Goal: Information Seeking & Learning: Learn about a topic

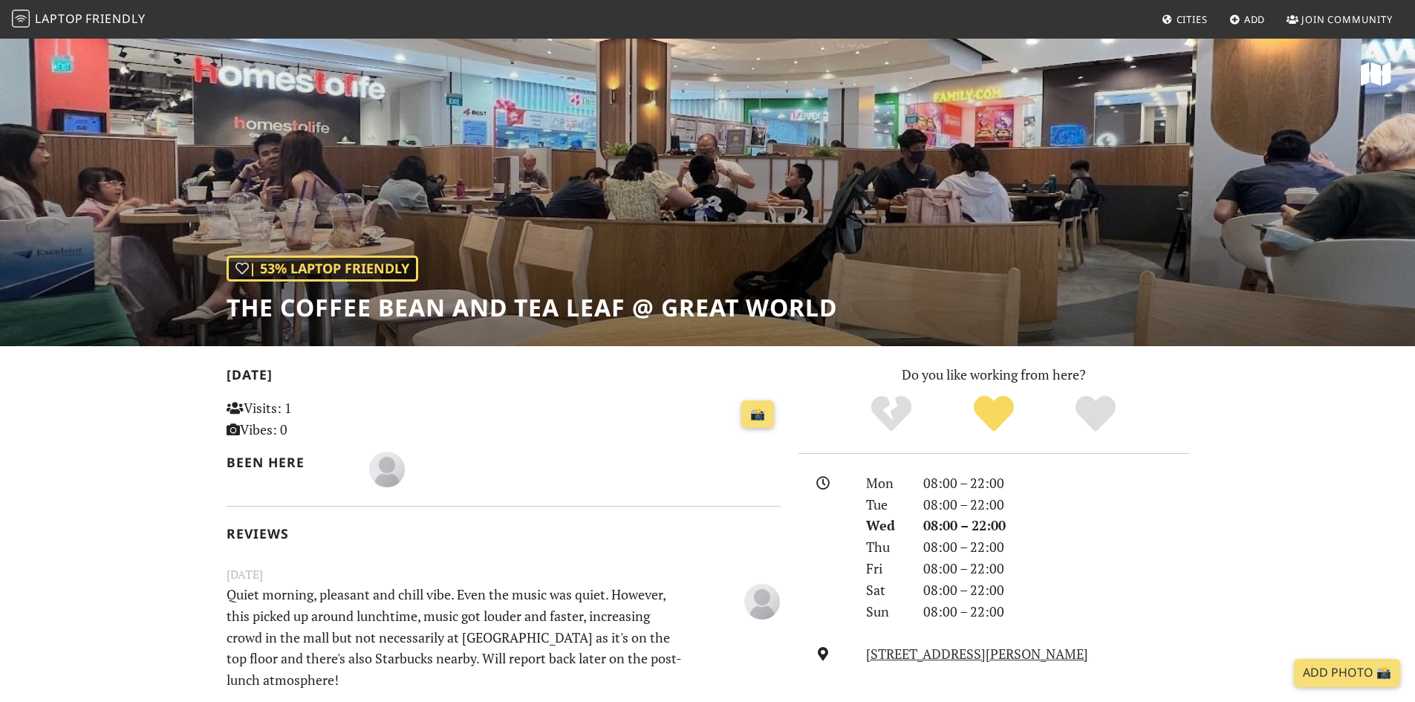
click at [75, 19] on span "Laptop" at bounding box center [59, 18] width 48 height 16
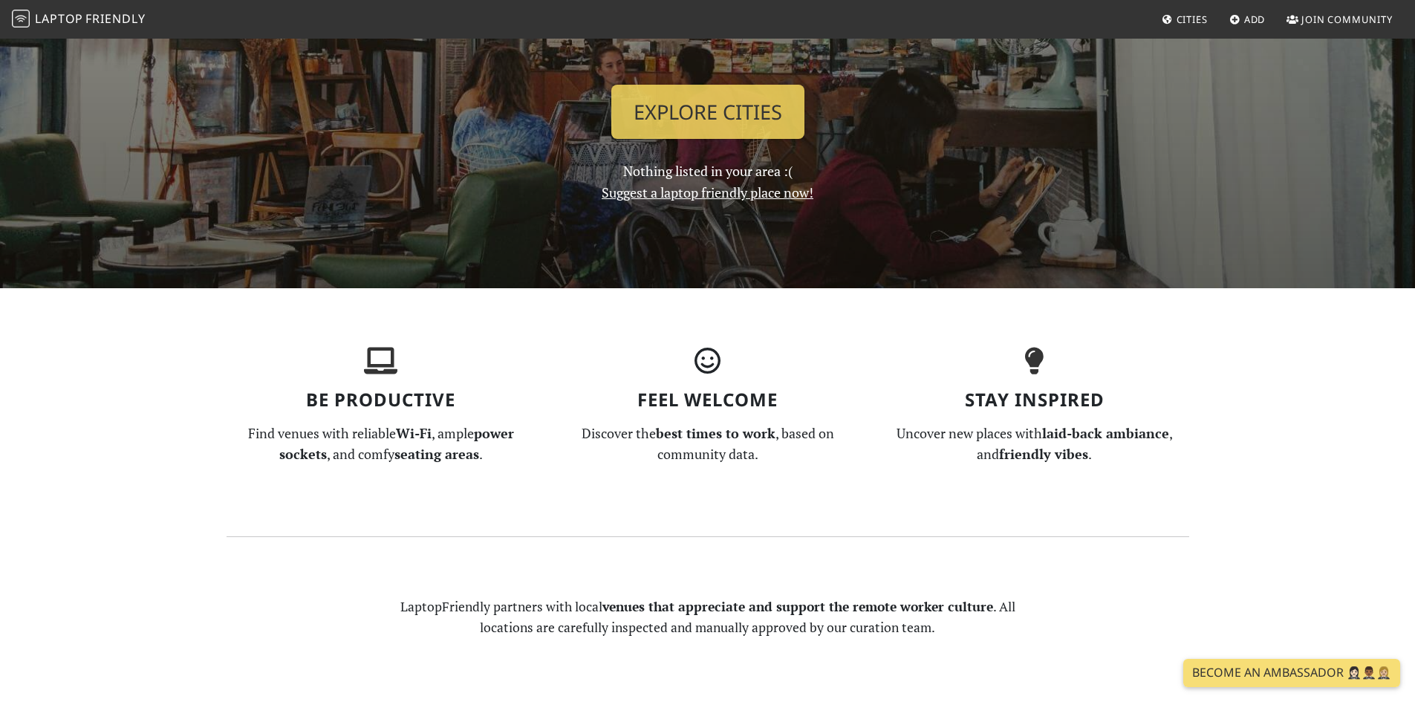
scroll to position [297, 0]
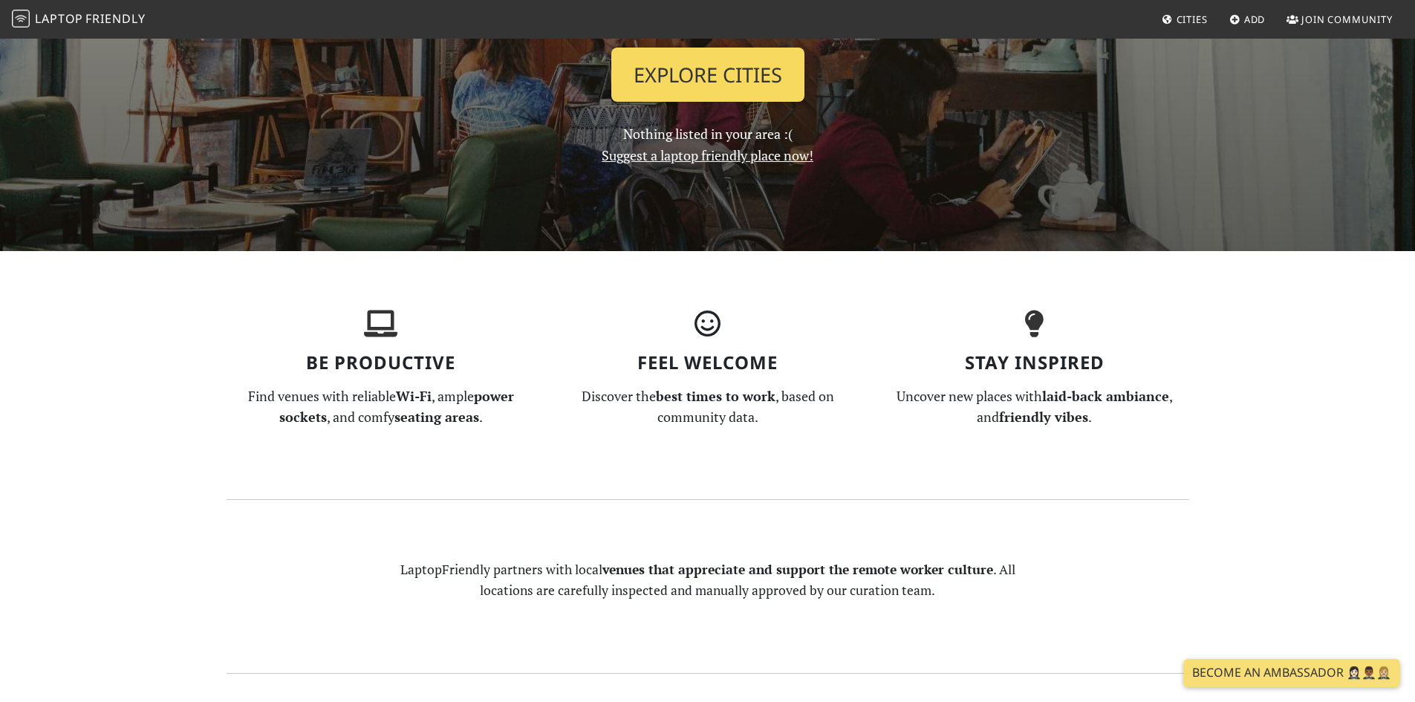
click at [721, 77] on link "Explore Cities" at bounding box center [707, 75] width 193 height 55
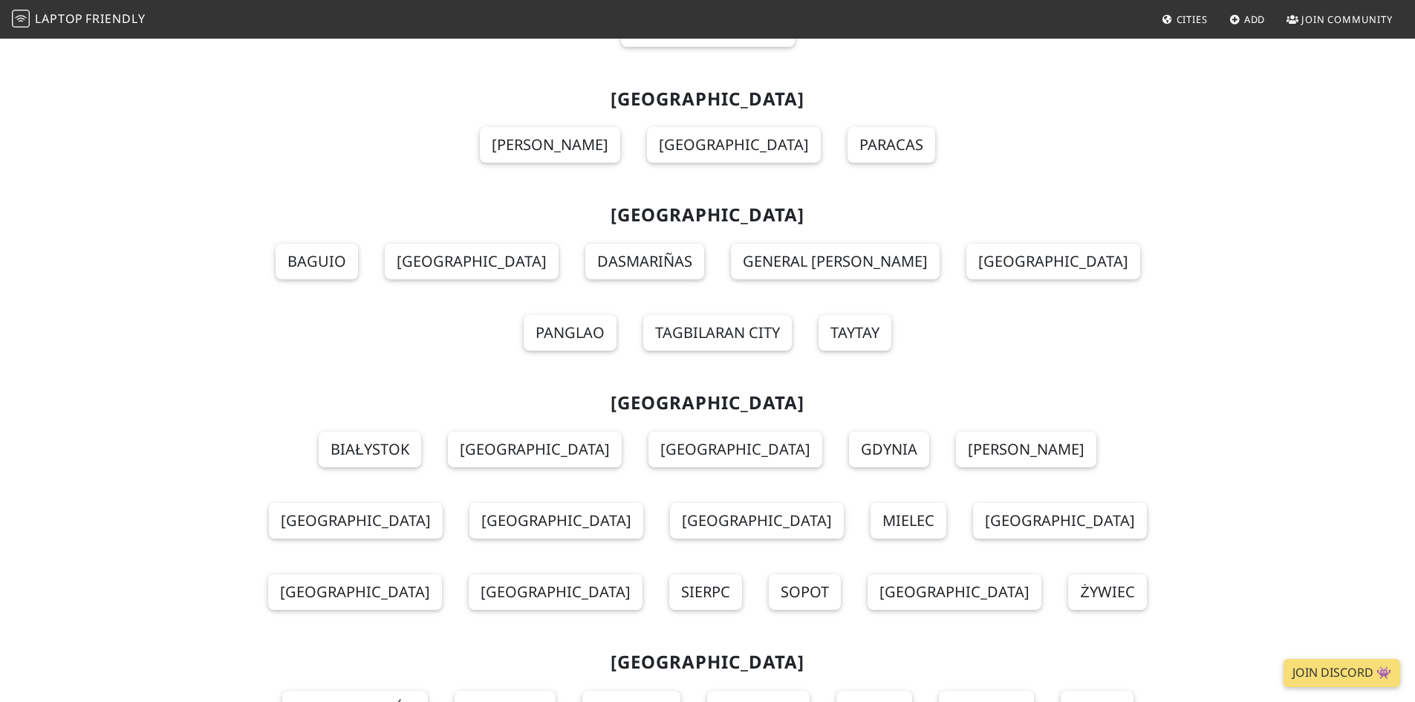
scroll to position [12778, 0]
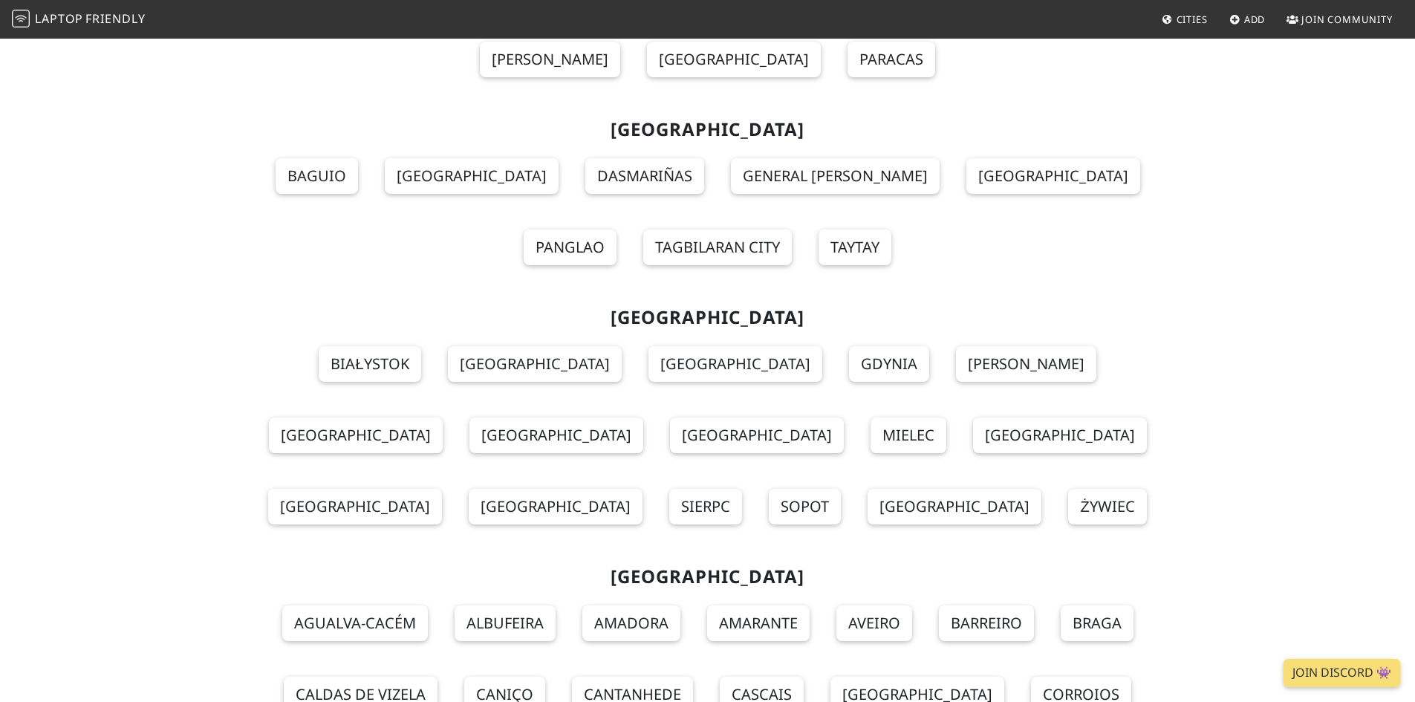
scroll to position [12853, 0]
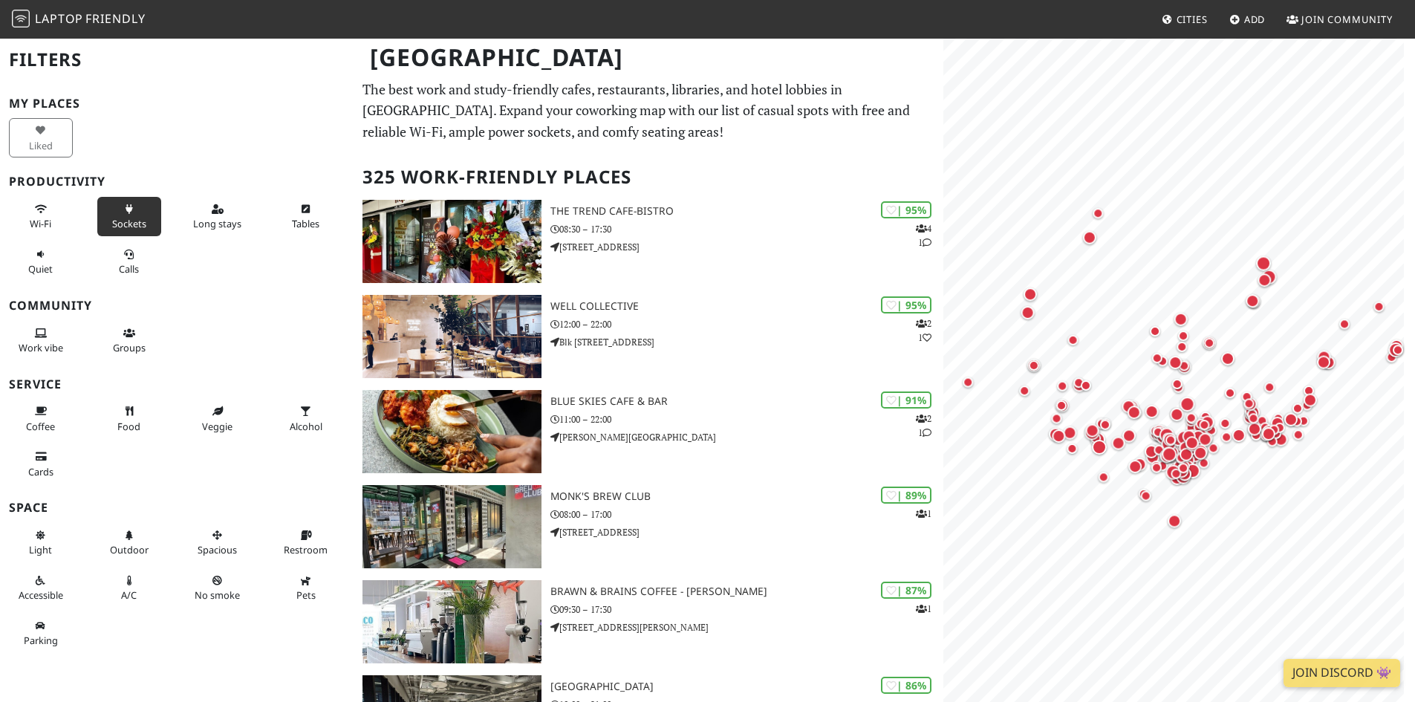
drag, startPoint x: 117, startPoint y: 207, endPoint x: 155, endPoint y: 212, distance: 38.2
click at [117, 207] on button "Sockets" at bounding box center [129, 216] width 64 height 39
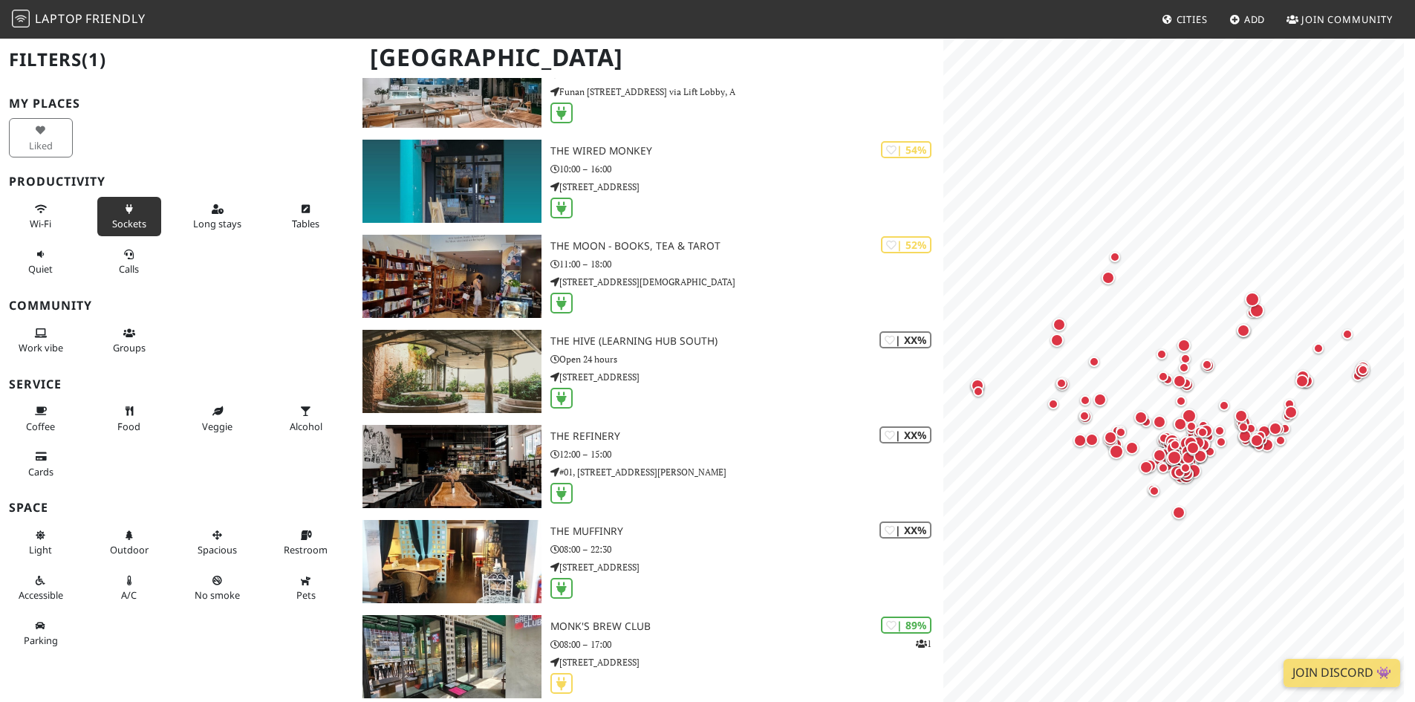
scroll to position [2377, 0]
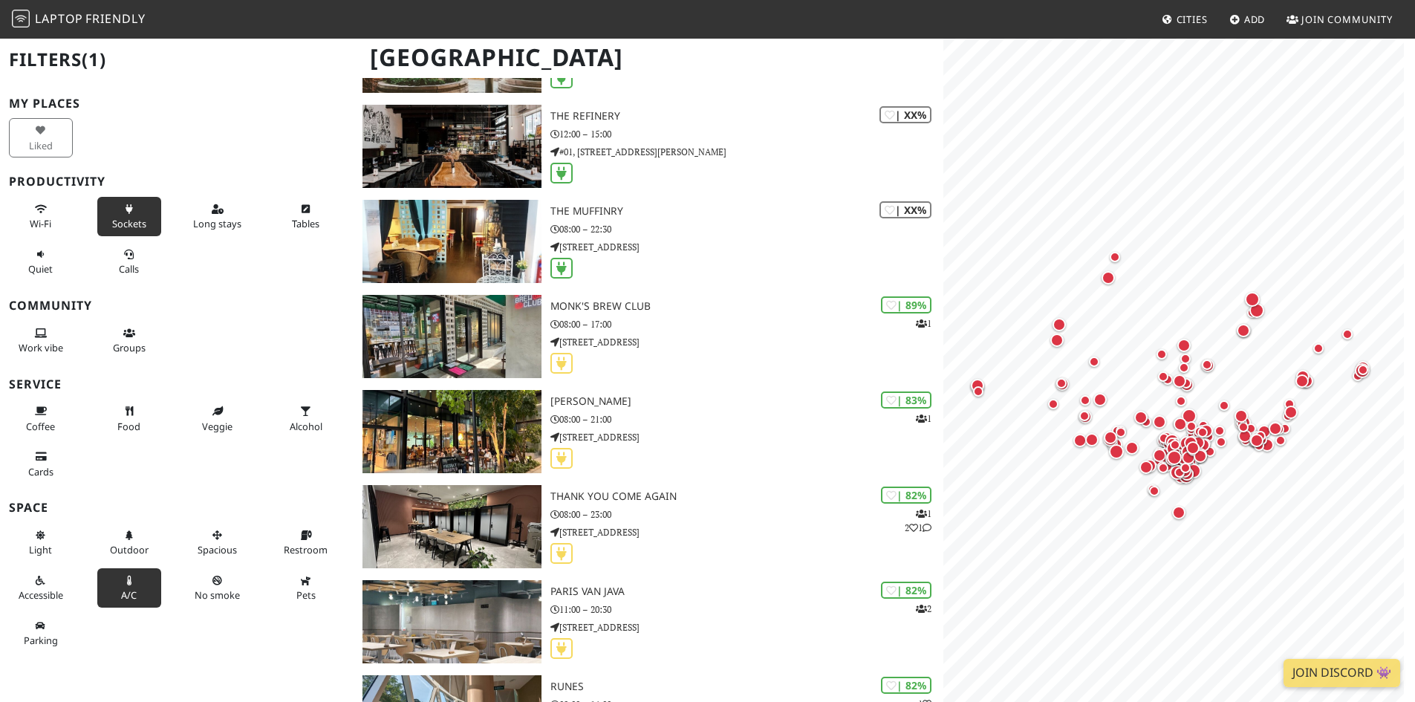
click at [123, 577] on icon at bounding box center [129, 582] width 12 height 10
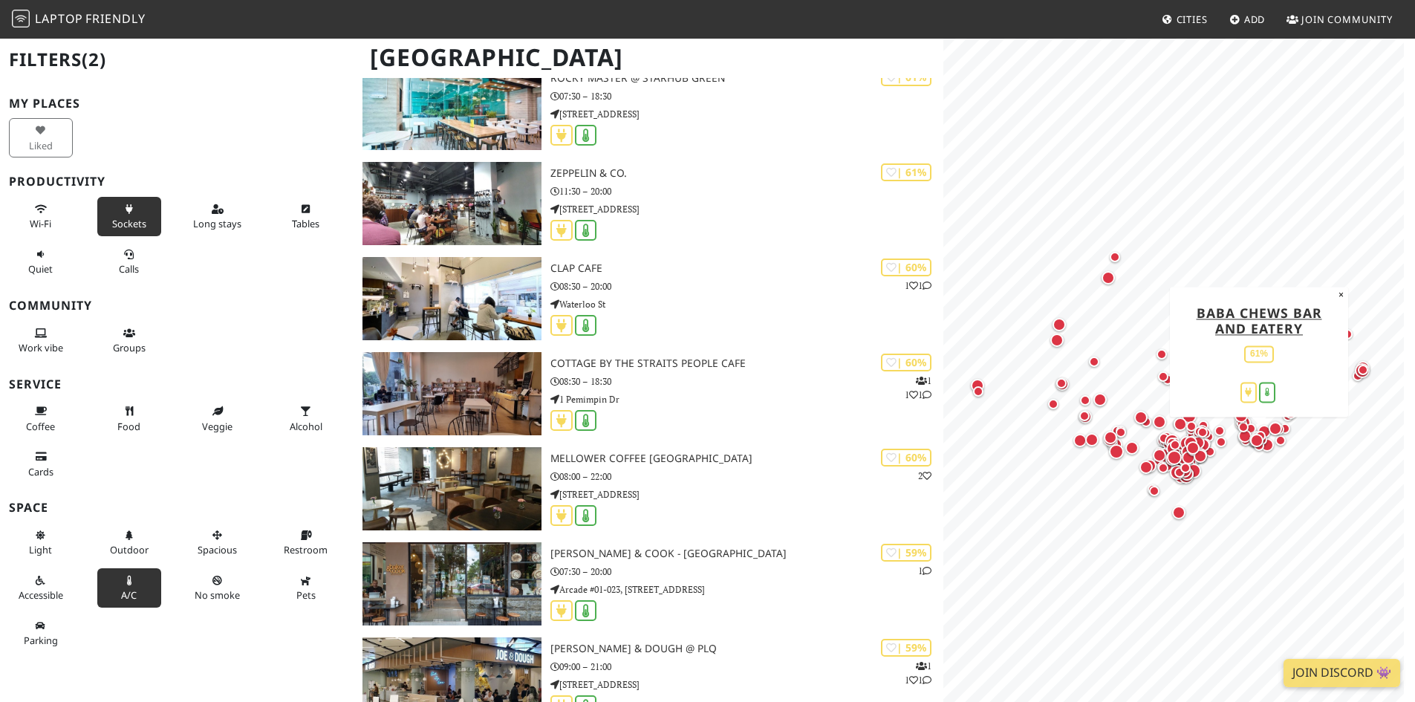
scroll to position [9584, 0]
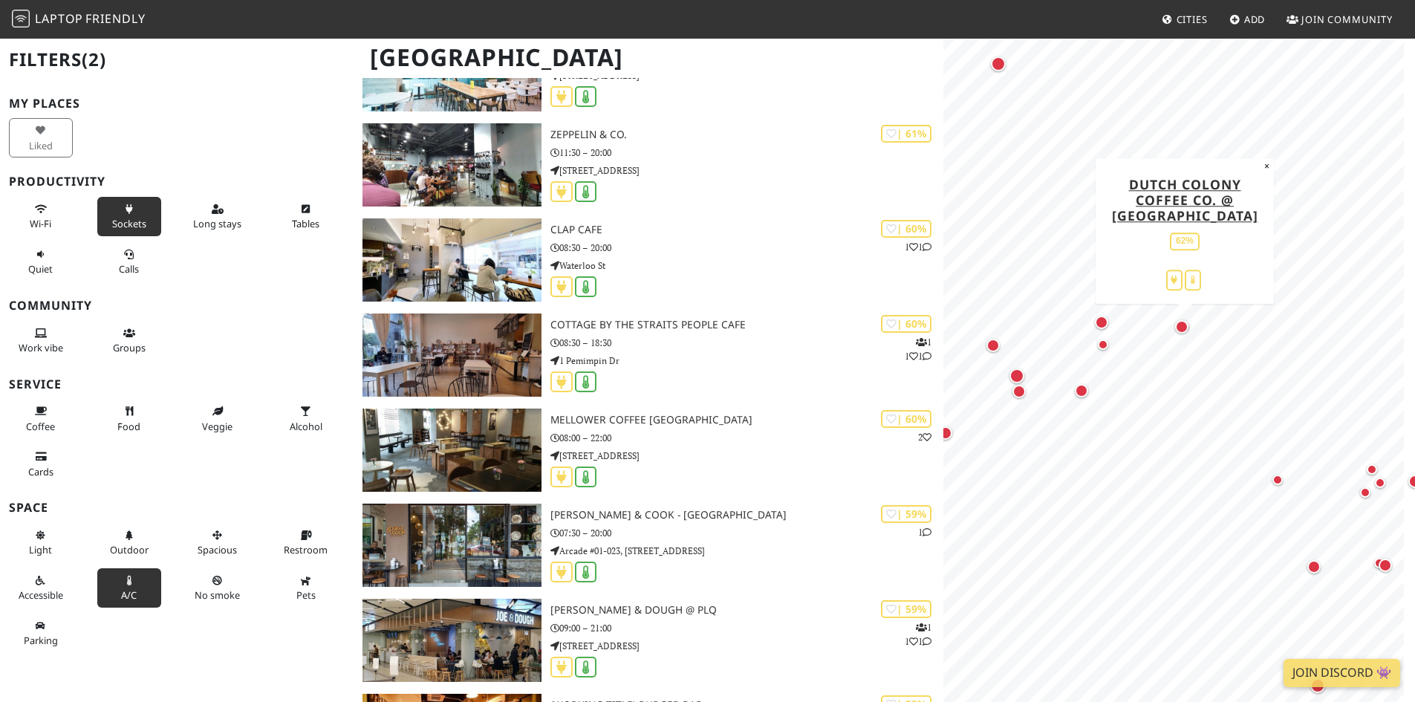
click at [1181, 331] on div "Map marker" at bounding box center [1181, 326] width 13 height 13
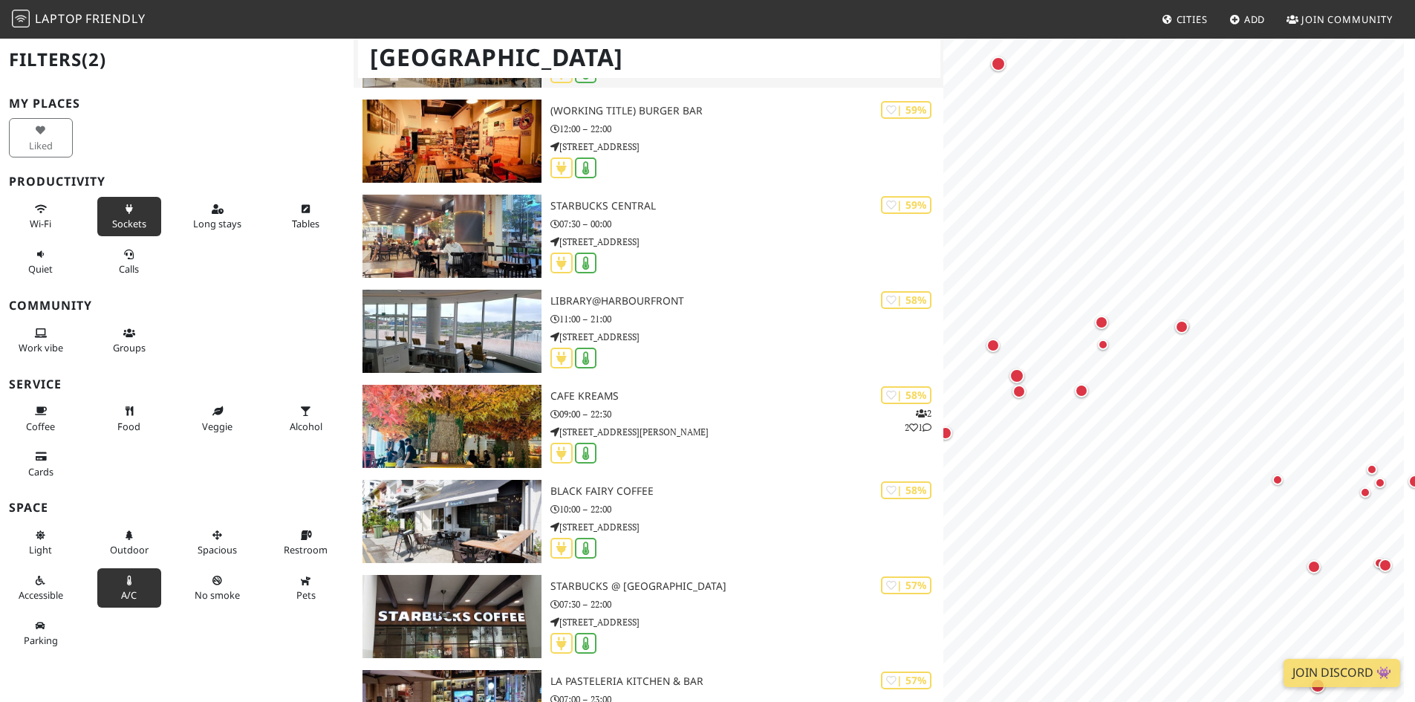
scroll to position [0, 0]
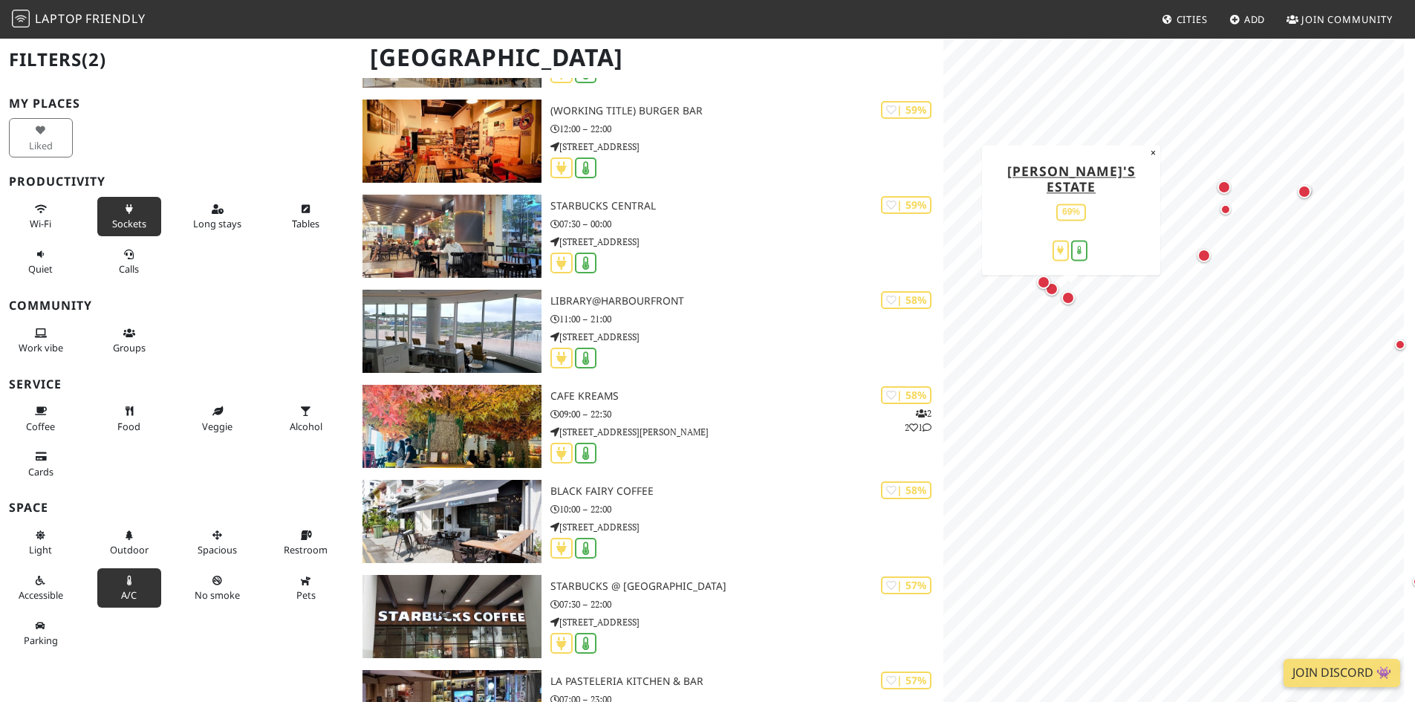
click at [1065, 296] on div "Map marker" at bounding box center [1068, 297] width 13 height 13
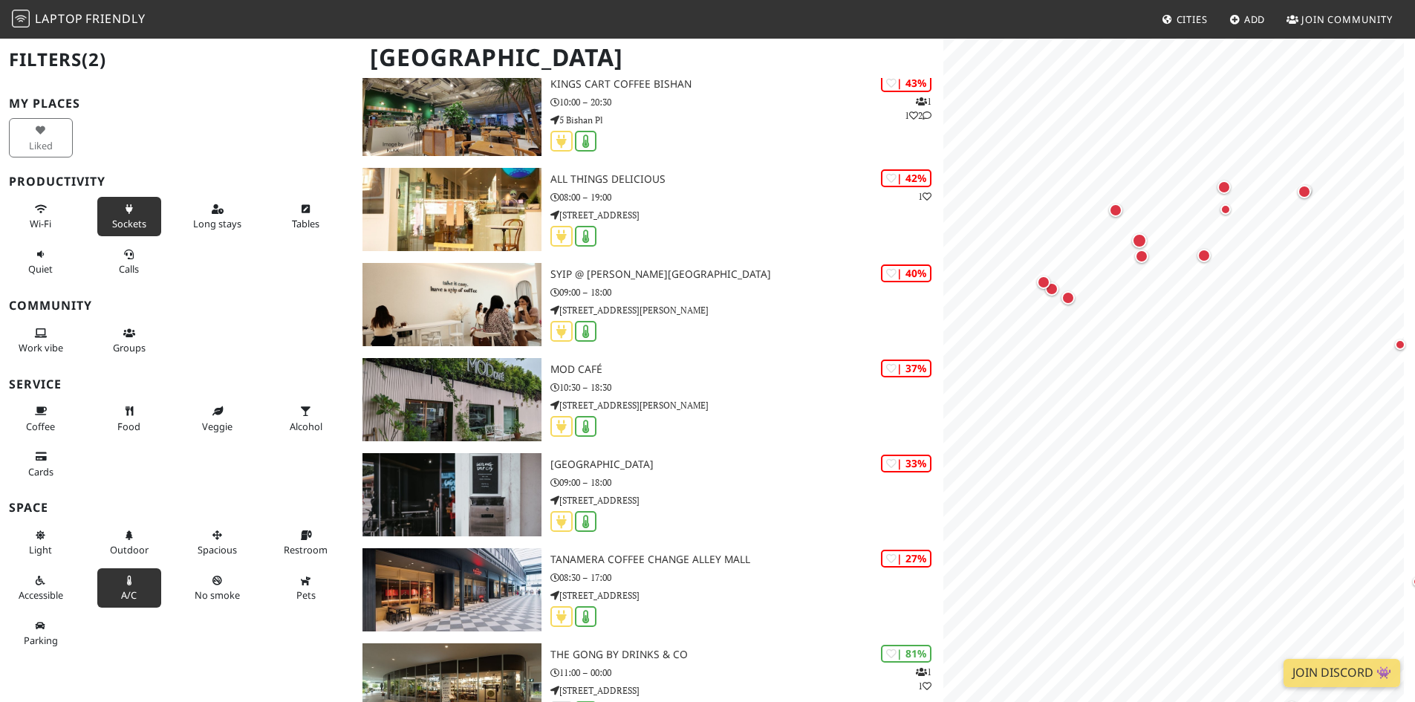
click at [25, 16] on img at bounding box center [21, 19] width 18 height 18
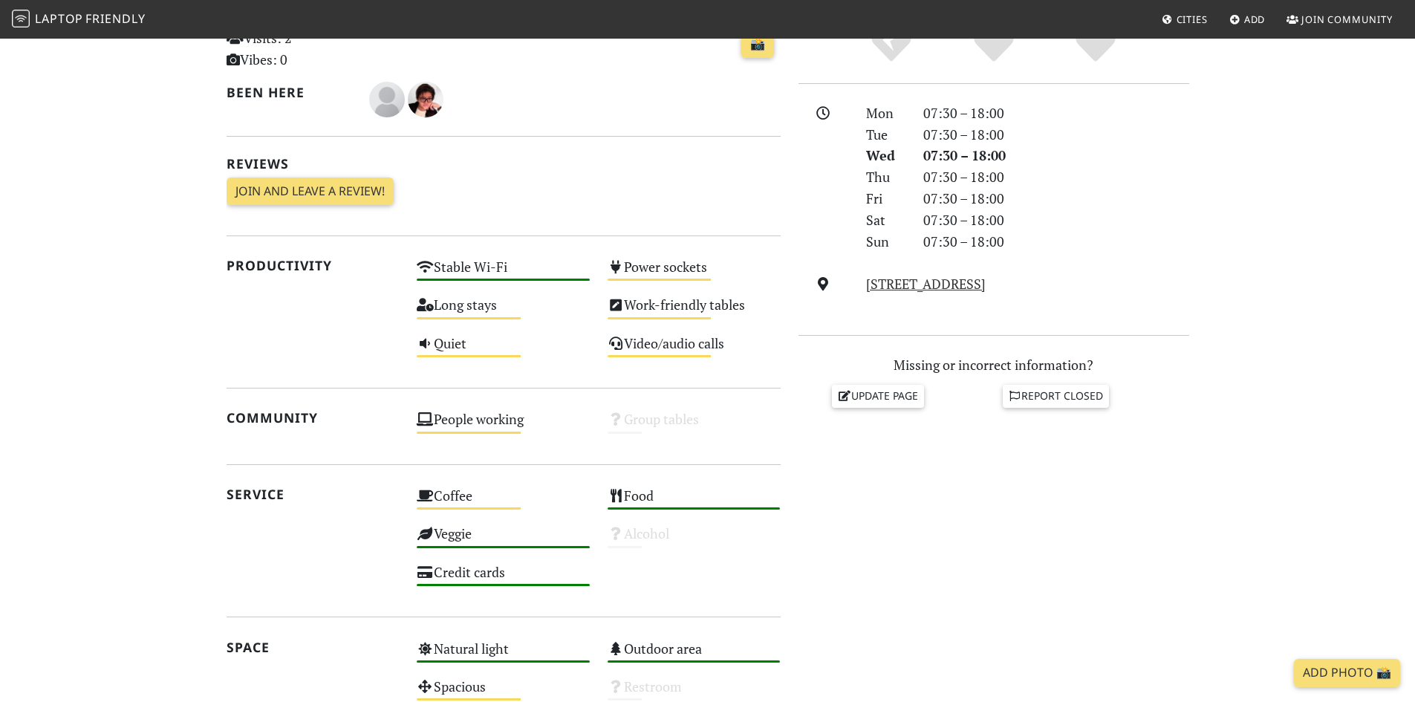
scroll to position [371, 0]
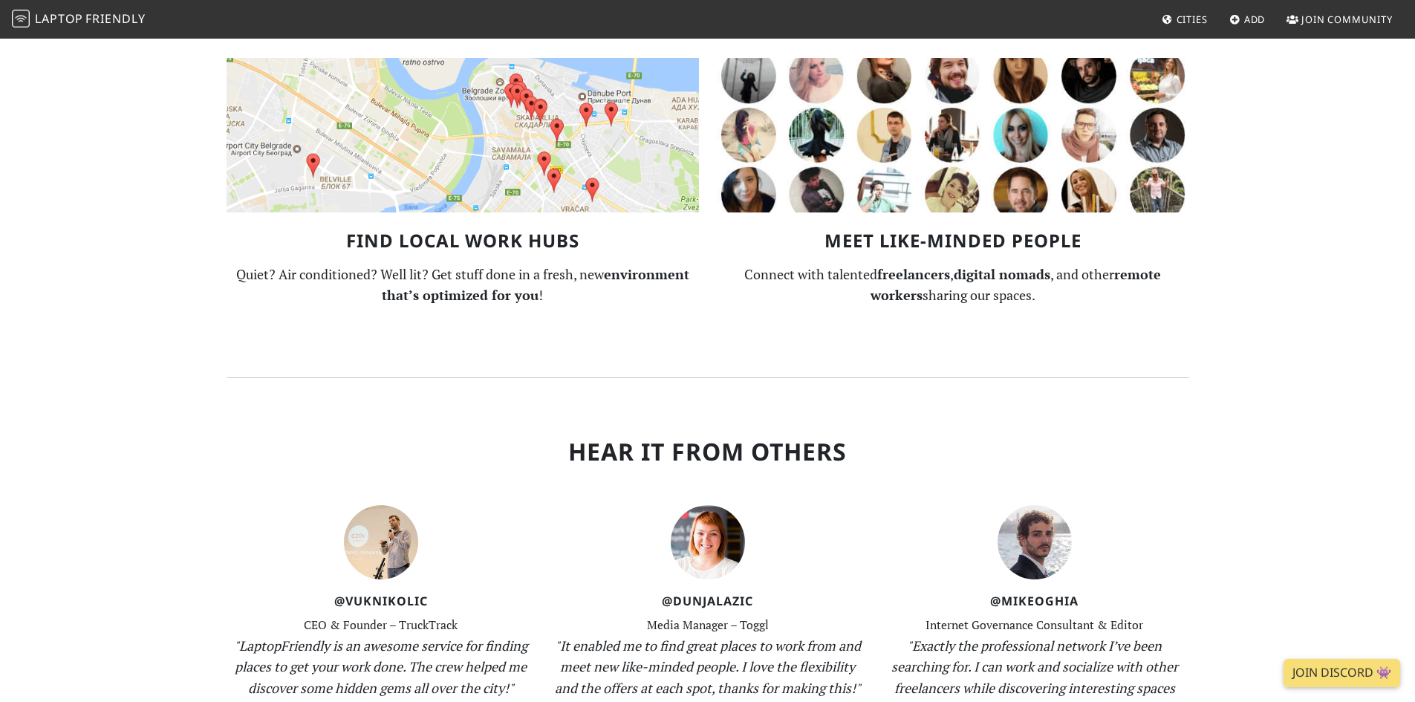
scroll to position [1560, 0]
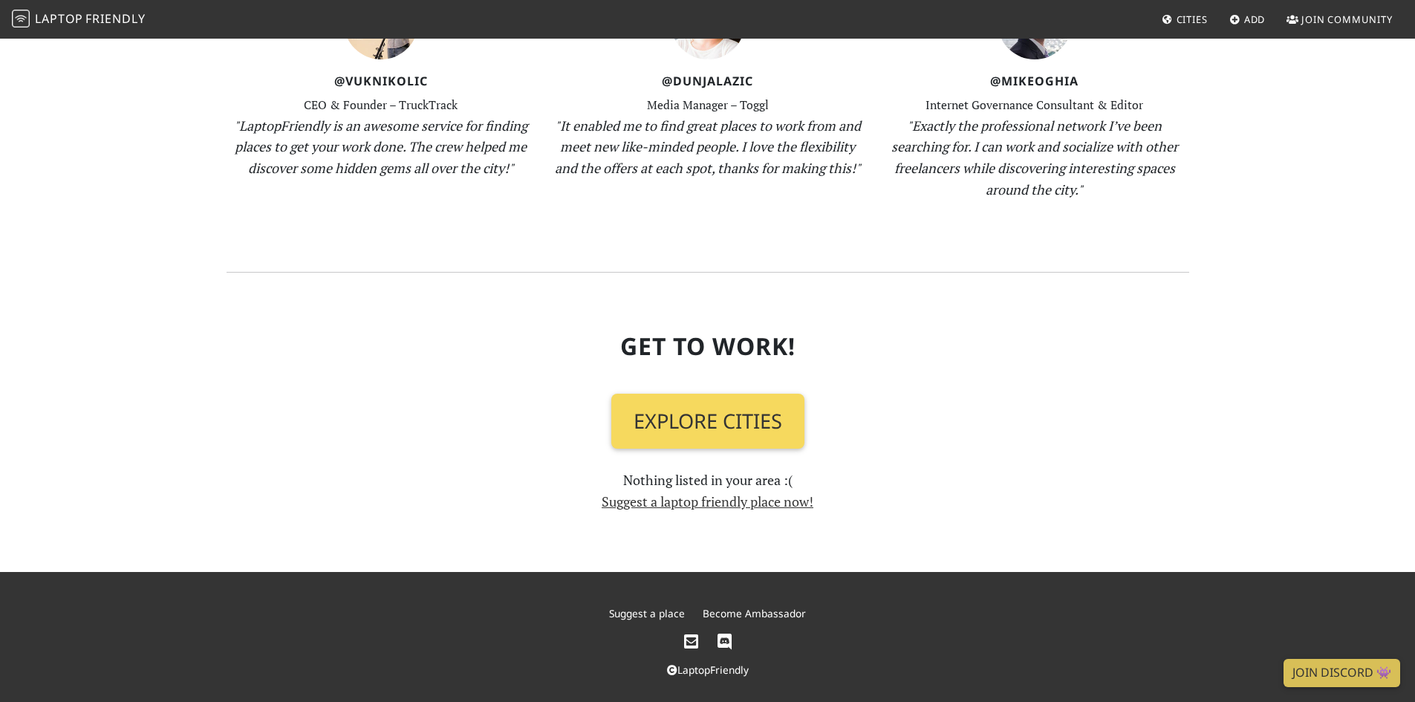
click at [706, 437] on link "Explore Cities" at bounding box center [707, 421] width 193 height 55
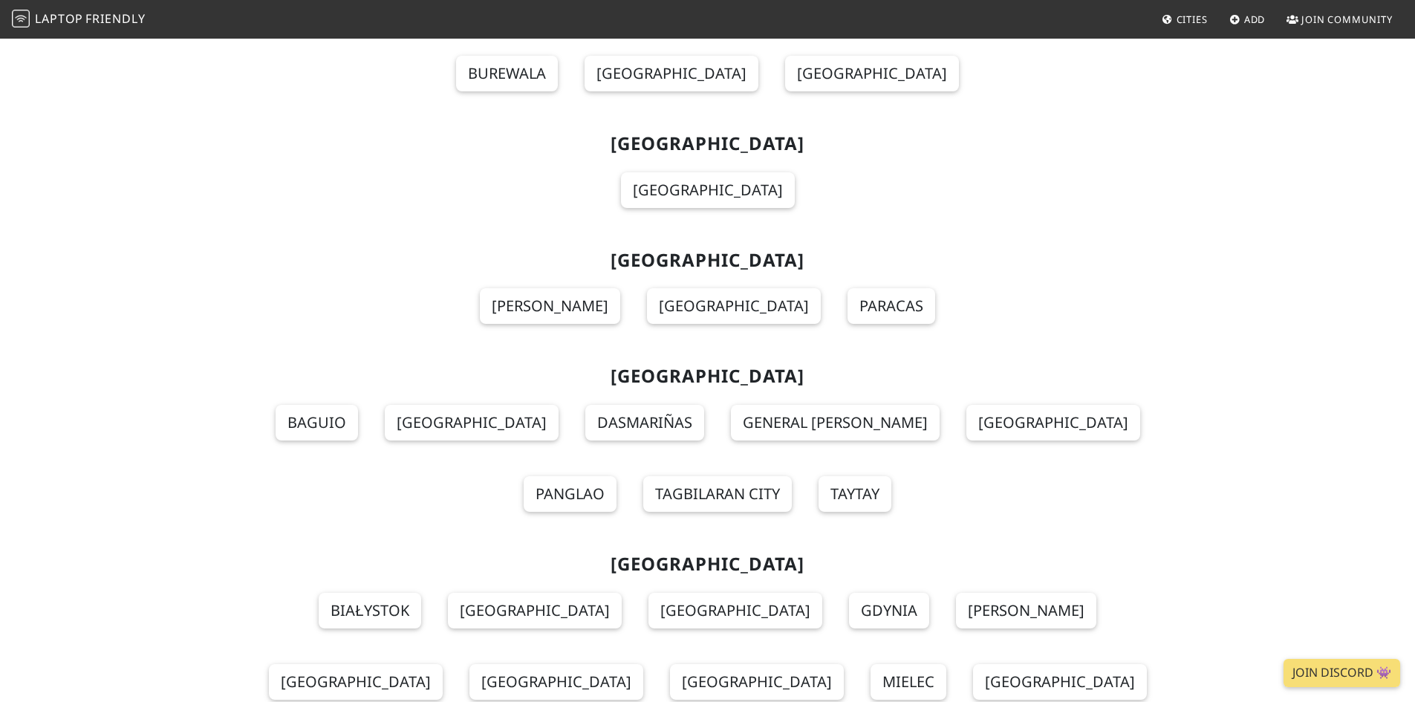
scroll to position [12644, 0]
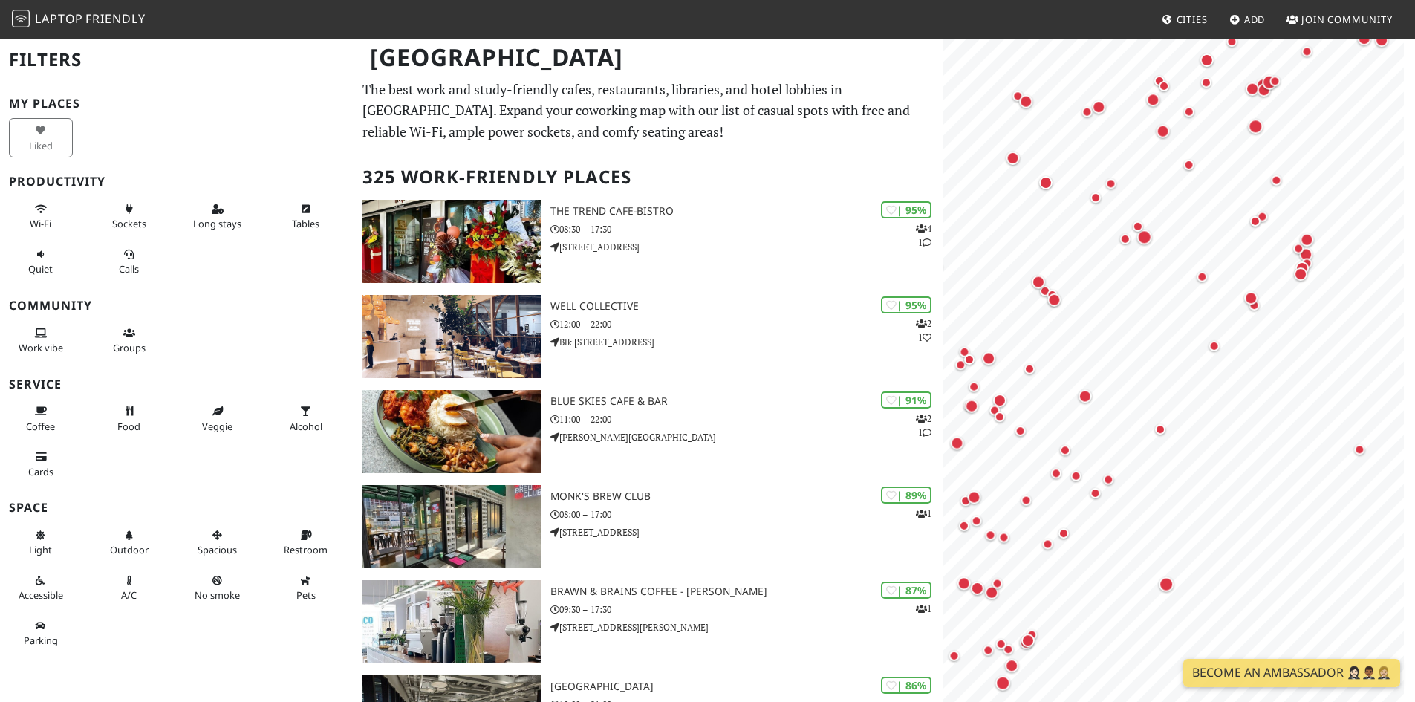
click at [1404, 383] on div "MapLibre | Protomaps © OpenStreetMap" at bounding box center [1180, 388] width 472 height 702
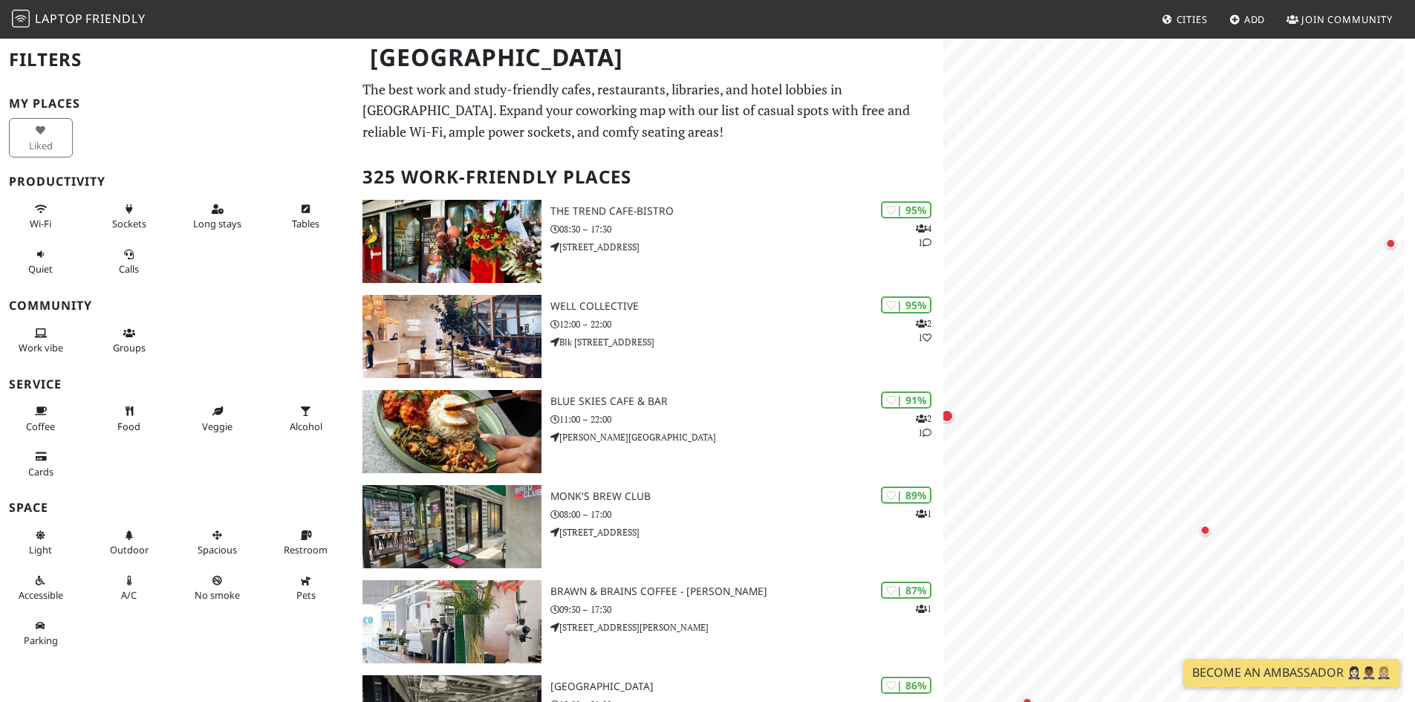
click at [1415, 620] on html "Laptop Friendly Cities Add Join Community Singapore Filters My Places Liked Pro…" at bounding box center [707, 351] width 1415 height 702
click at [1415, 423] on html "Laptop Friendly Cities Add Join Community Singapore Filters My Places Liked Pro…" at bounding box center [707, 351] width 1415 height 702
click at [1159, 494] on div "Map marker" at bounding box center [1157, 491] width 10 height 10
click at [1157, 492] on div "Map marker" at bounding box center [1157, 491] width 10 height 10
